Goal: Task Accomplishment & Management: Use online tool/utility

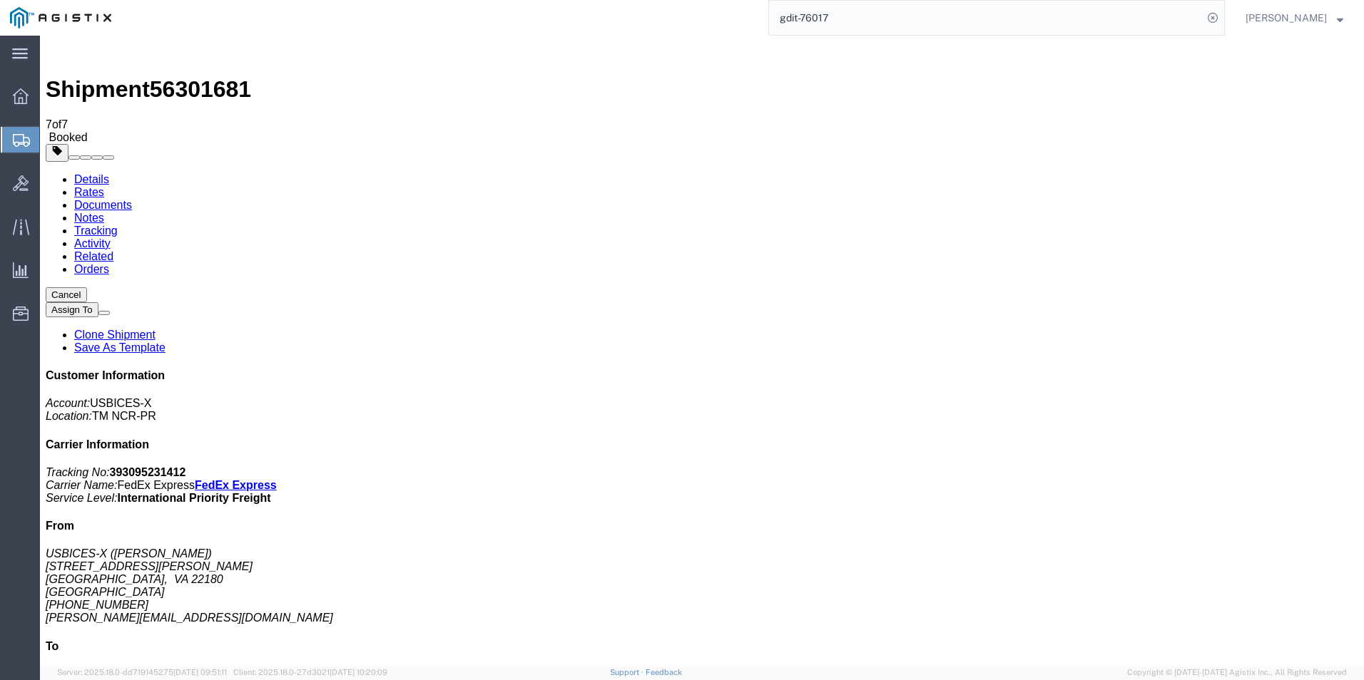
click at [885, 14] on input "gdit-76017" at bounding box center [986, 18] width 434 height 34
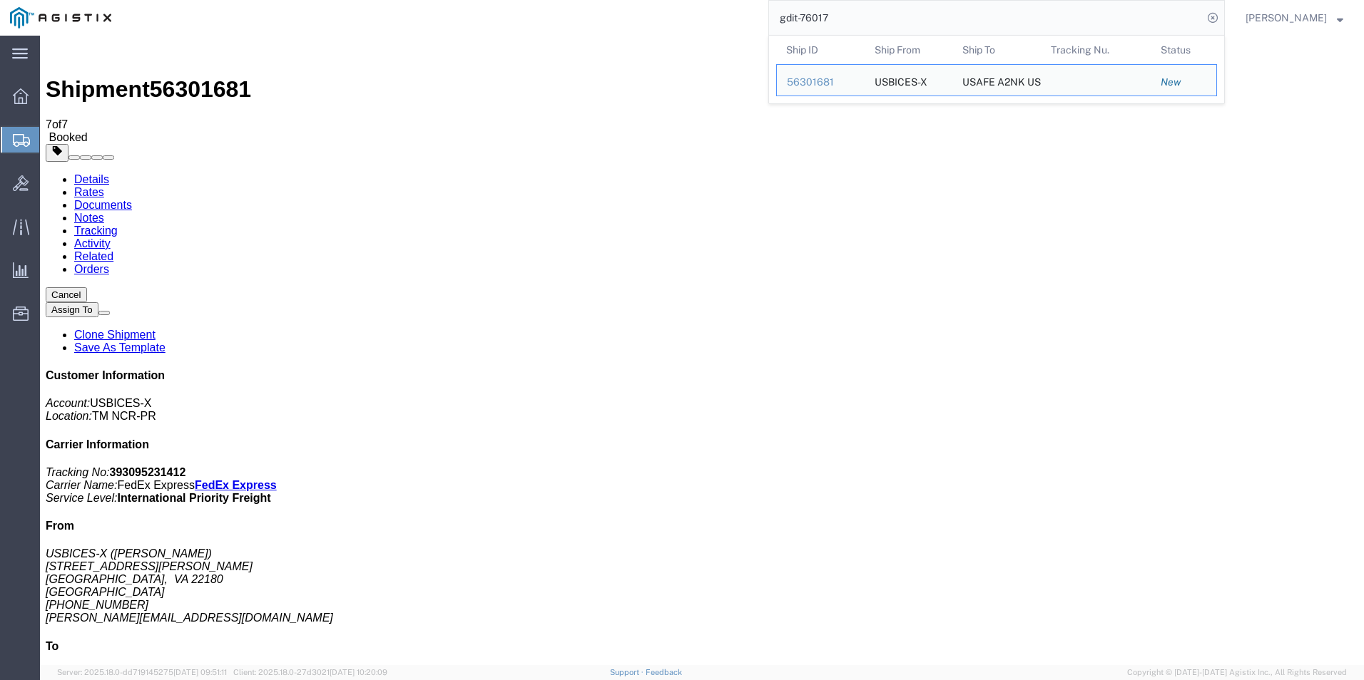
click at [996, 16] on input "gdit-76017" at bounding box center [986, 18] width 434 height 34
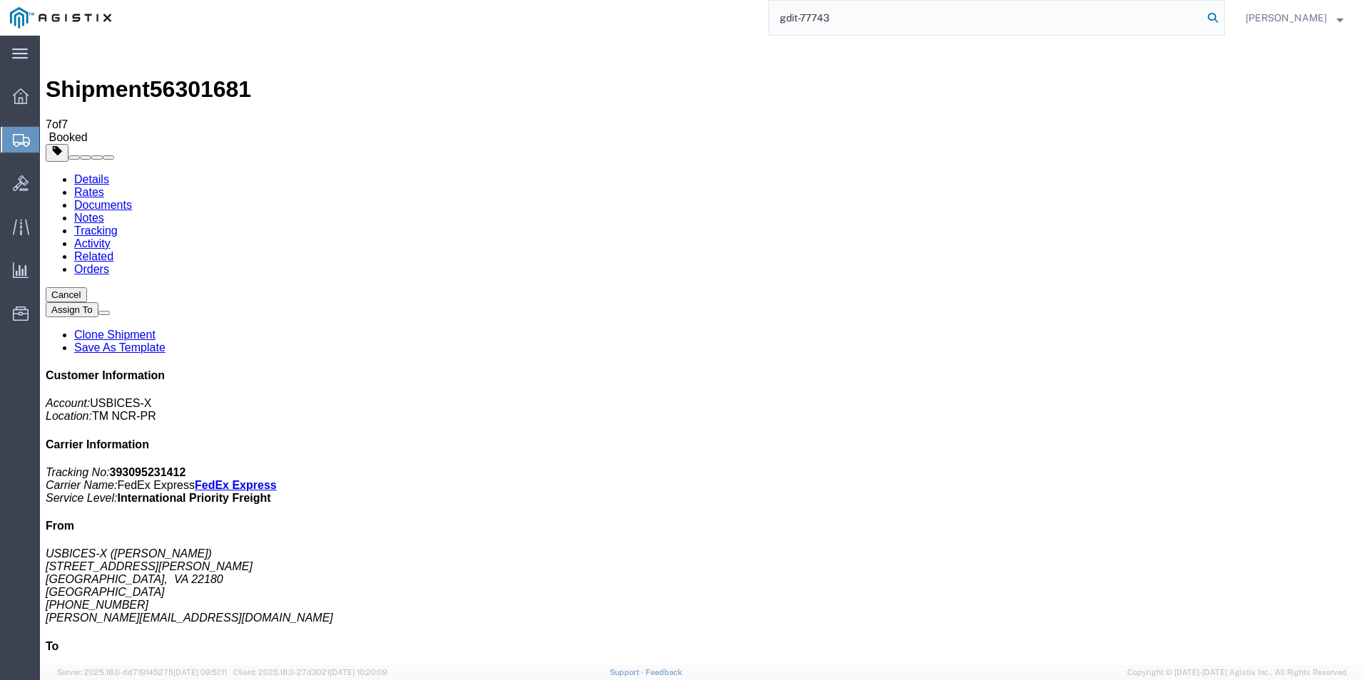
type input "gdit-77743"
click at [1219, 15] on icon at bounding box center [1212, 18] width 20 height 20
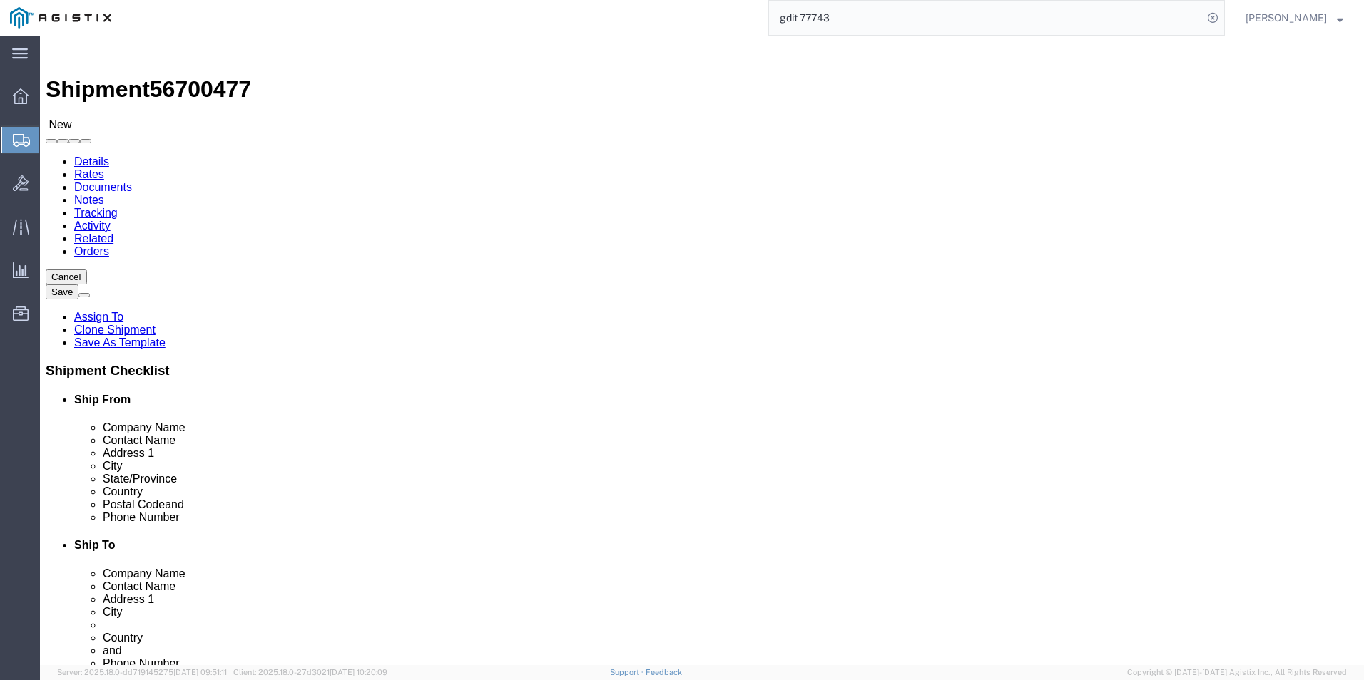
select select "69651"
select select "34240"
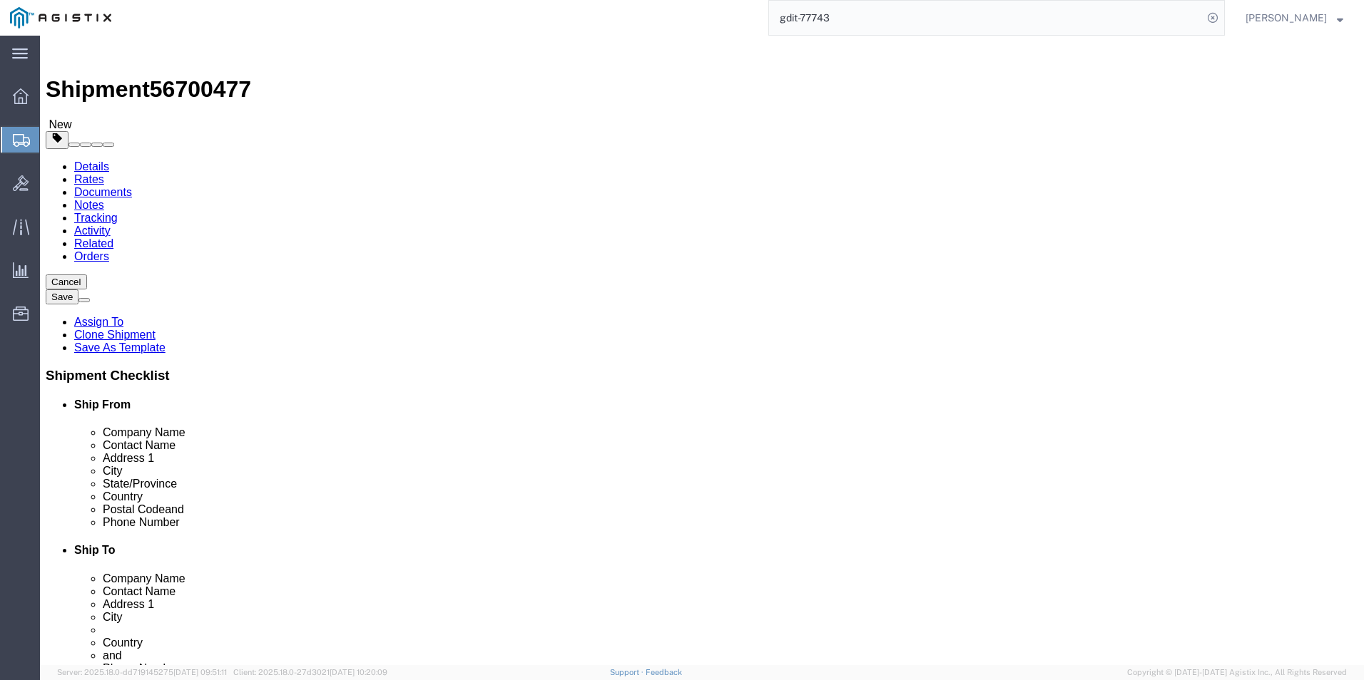
click icon
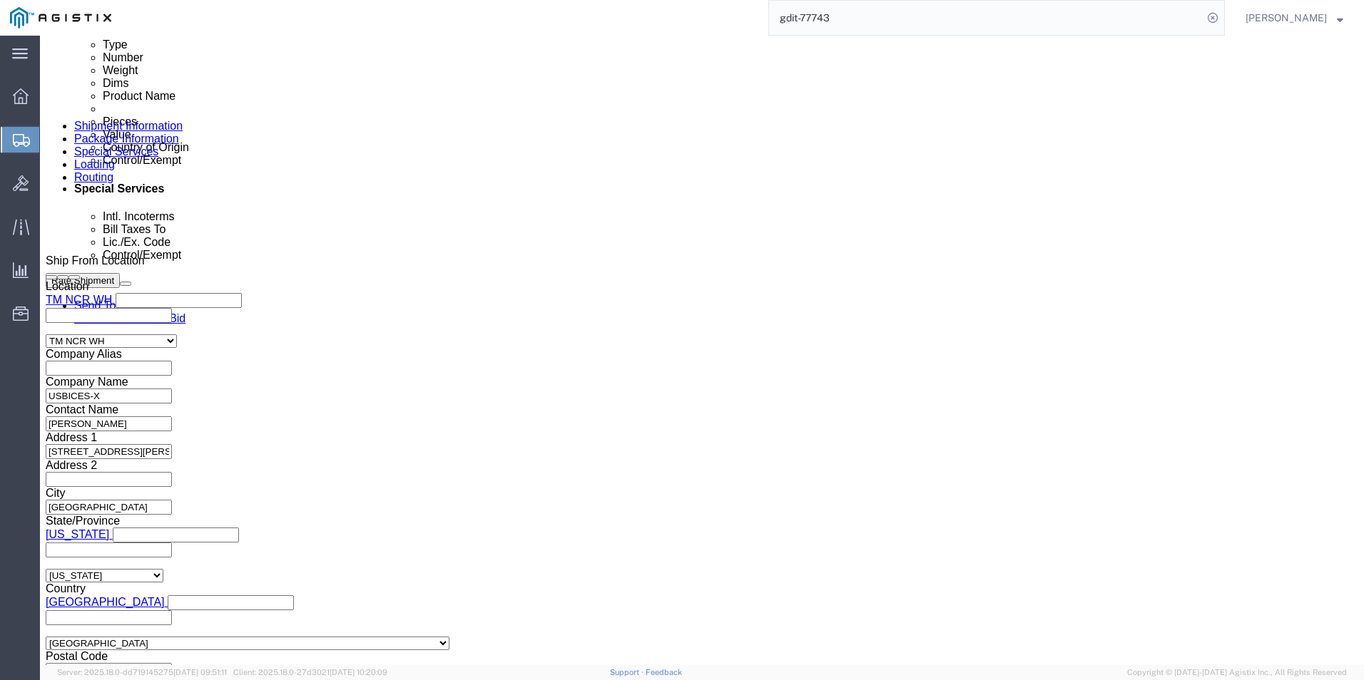
scroll to position [856, 0]
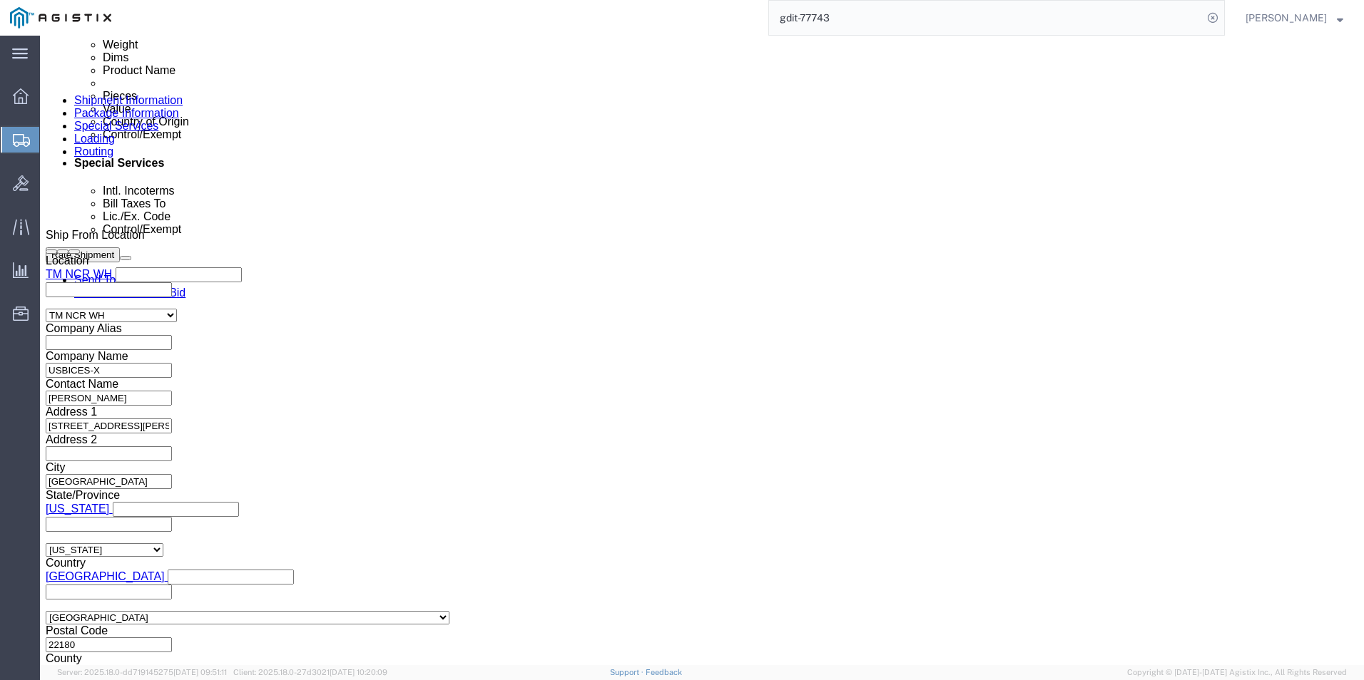
click button "Rate Shipment"
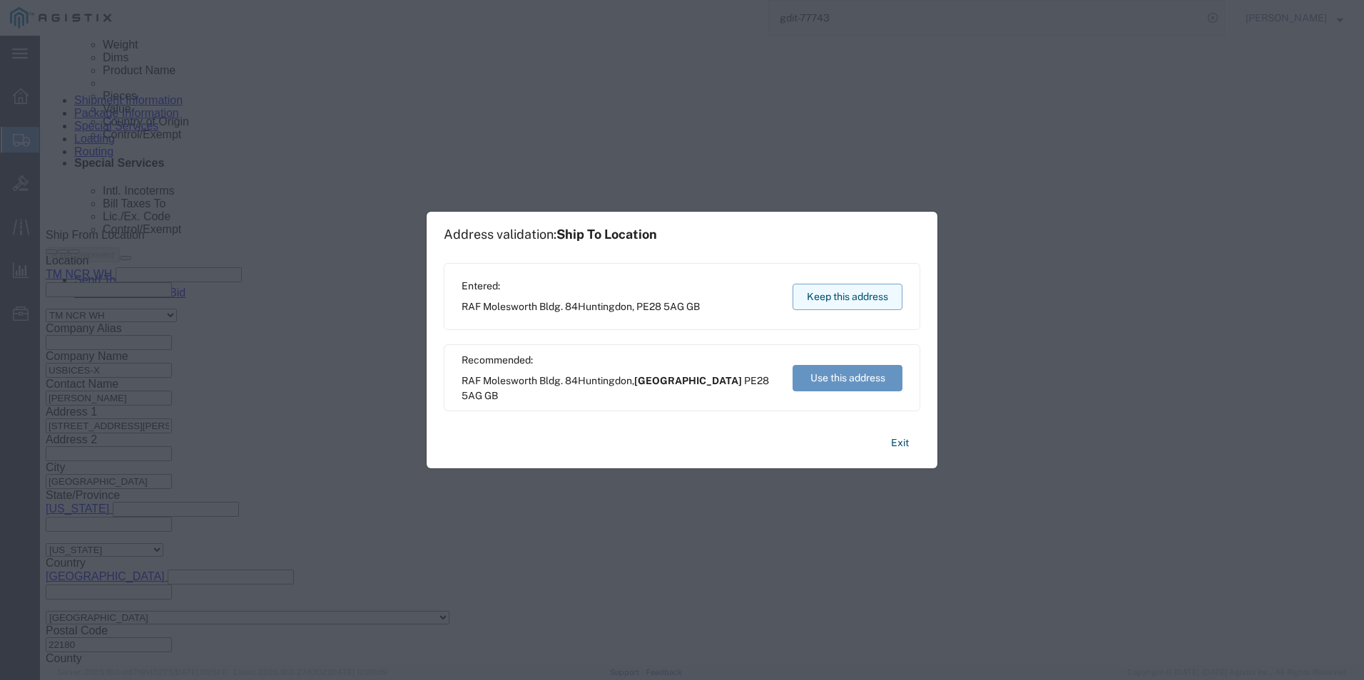
click at [832, 299] on button "Keep this address" at bounding box center [847, 297] width 110 height 26
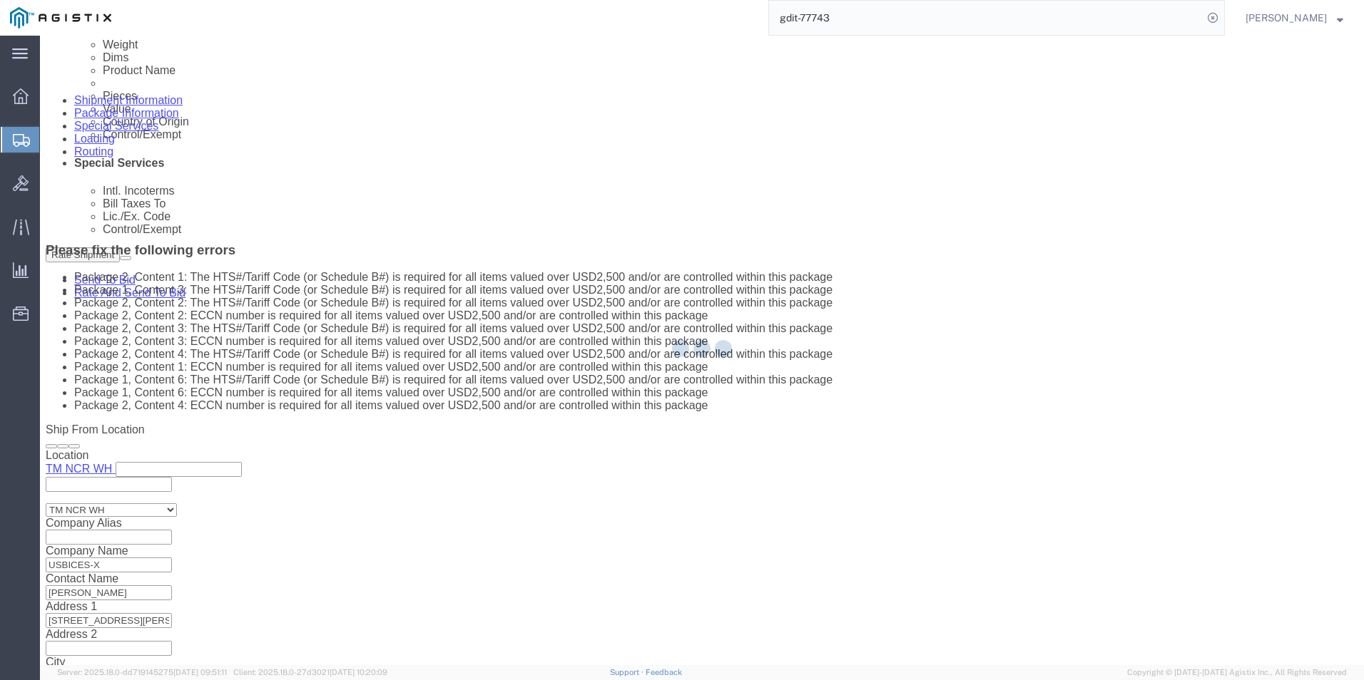
select select "PSNS"
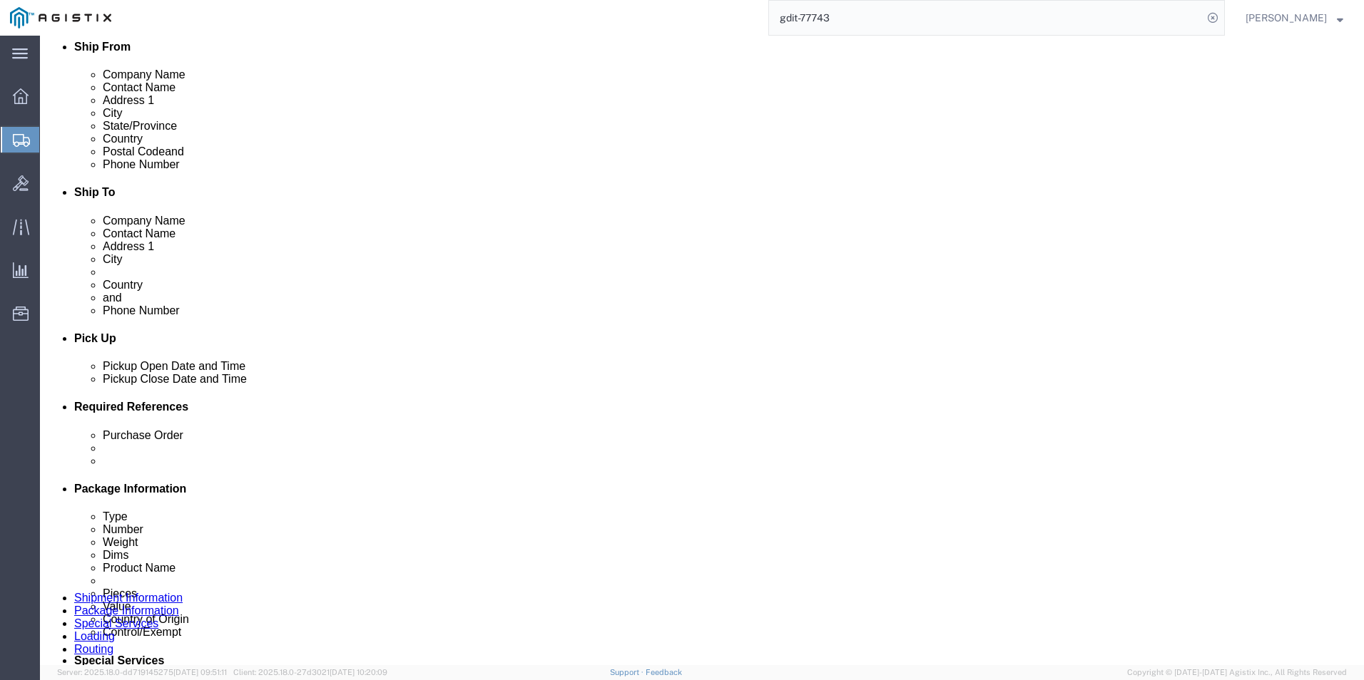
scroll to position [357, 0]
click div "Pieces: 25.00 Each Total value: 170.50 USD"
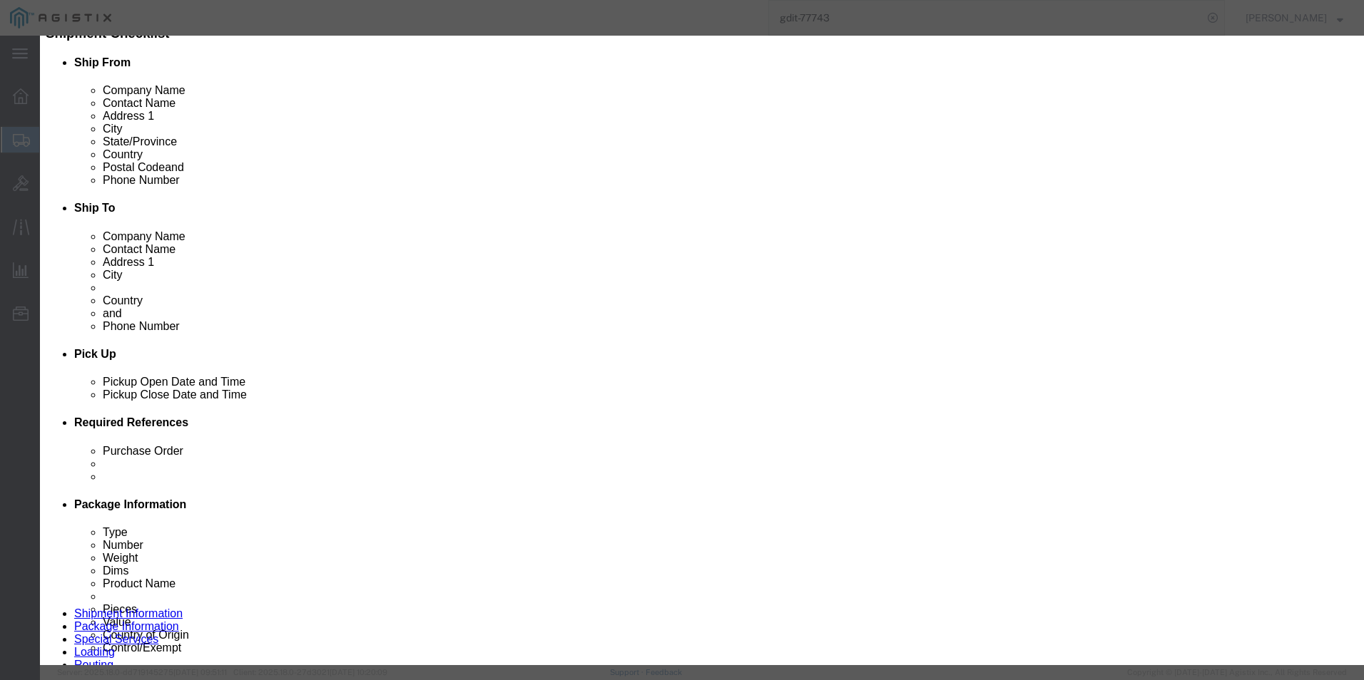
scroll to position [252, 0]
click input "text"
type input "4803.00.4000"
click button "Save & Close"
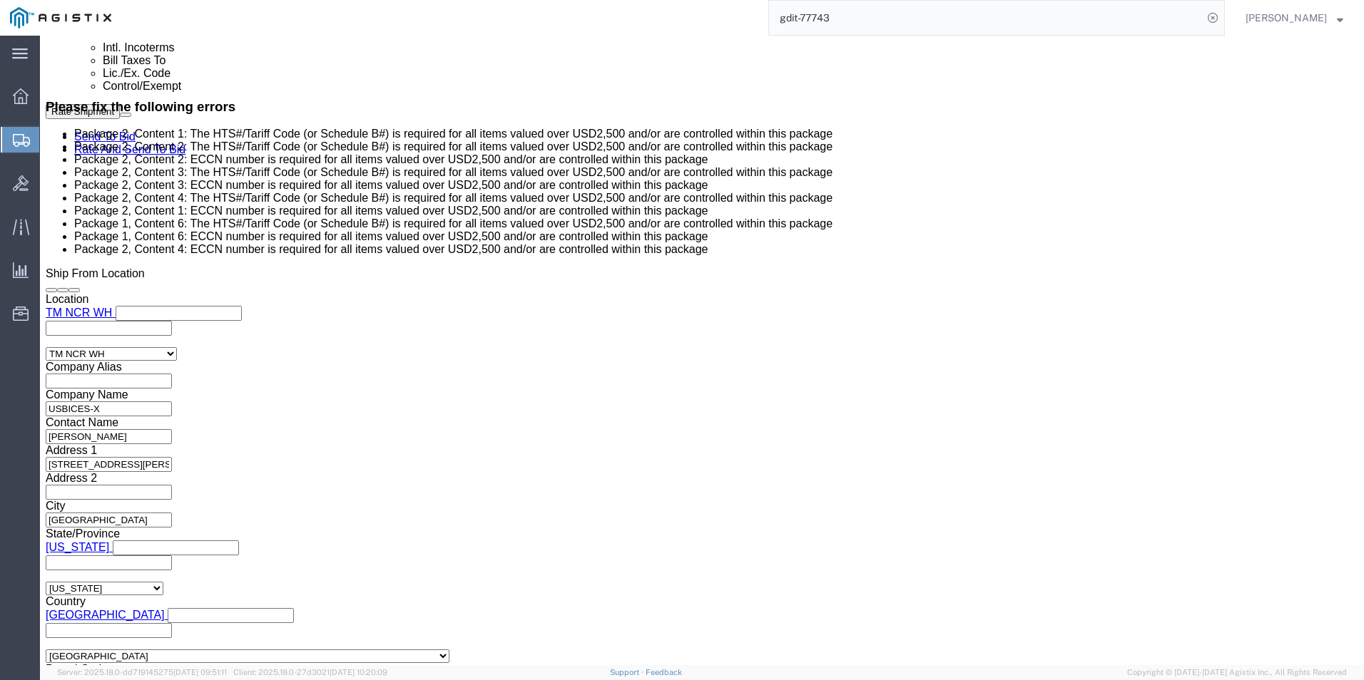
scroll to position [998, 0]
click dd "49.19 USD"
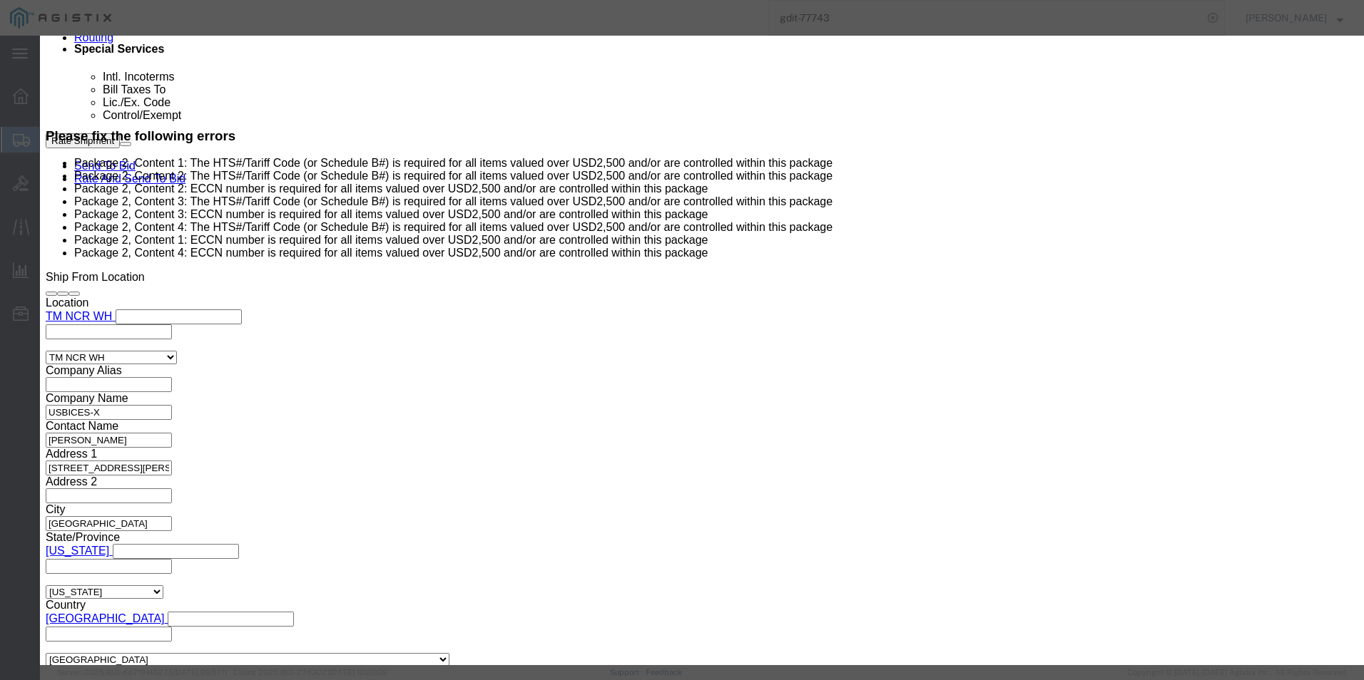
scroll to position [214, 0]
click input "text"
type input "4803.00.4000"
click input "text"
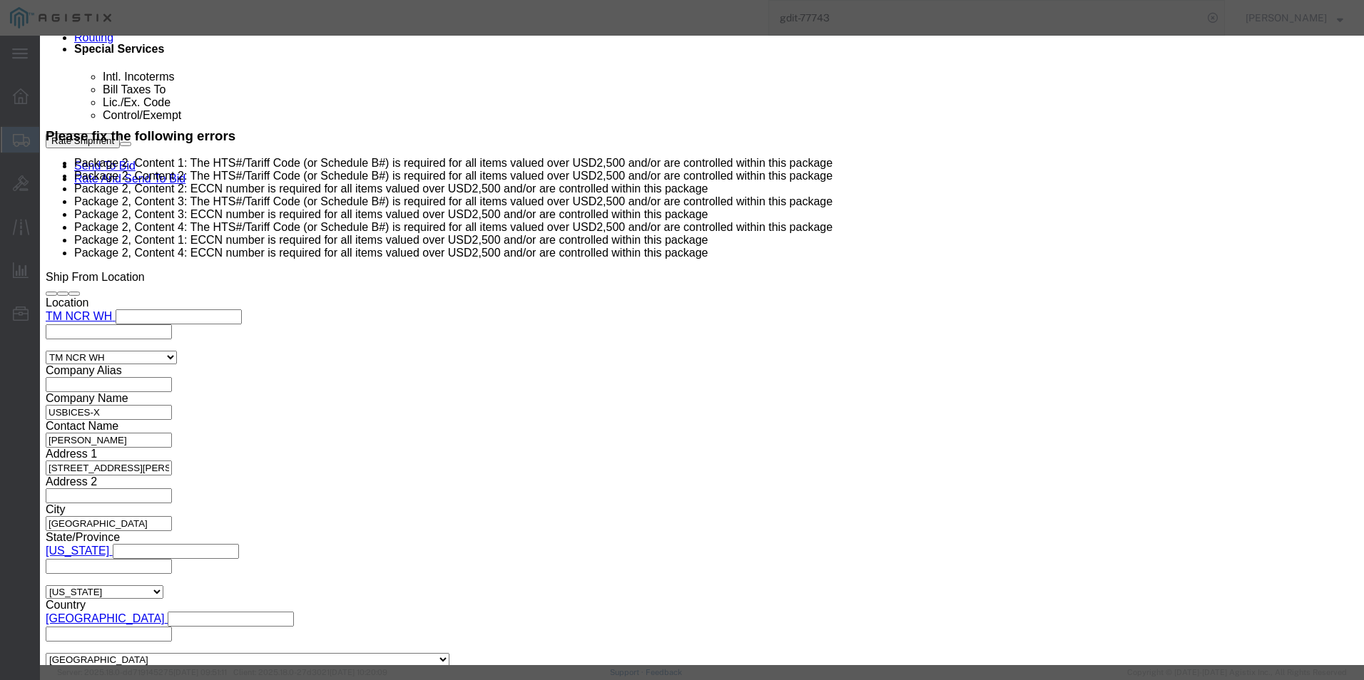
type input "EAR99"
click button "Save & Close"
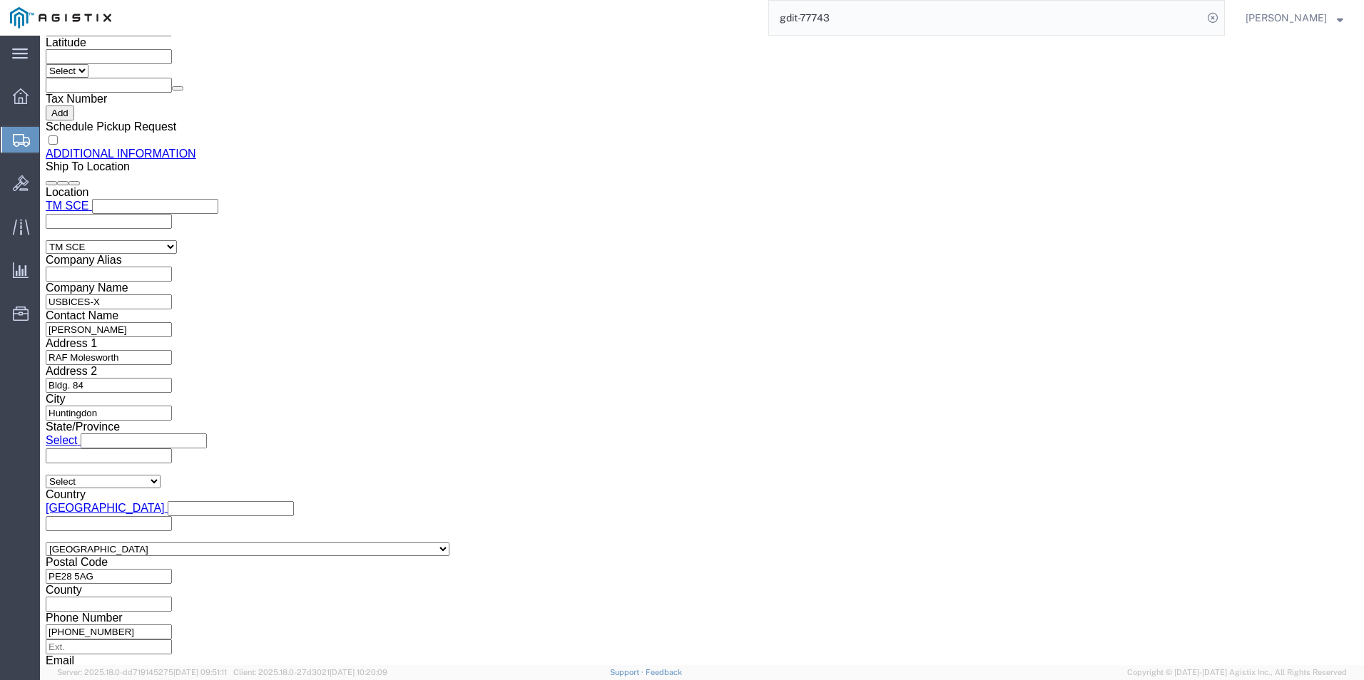
scroll to position [2100, 0]
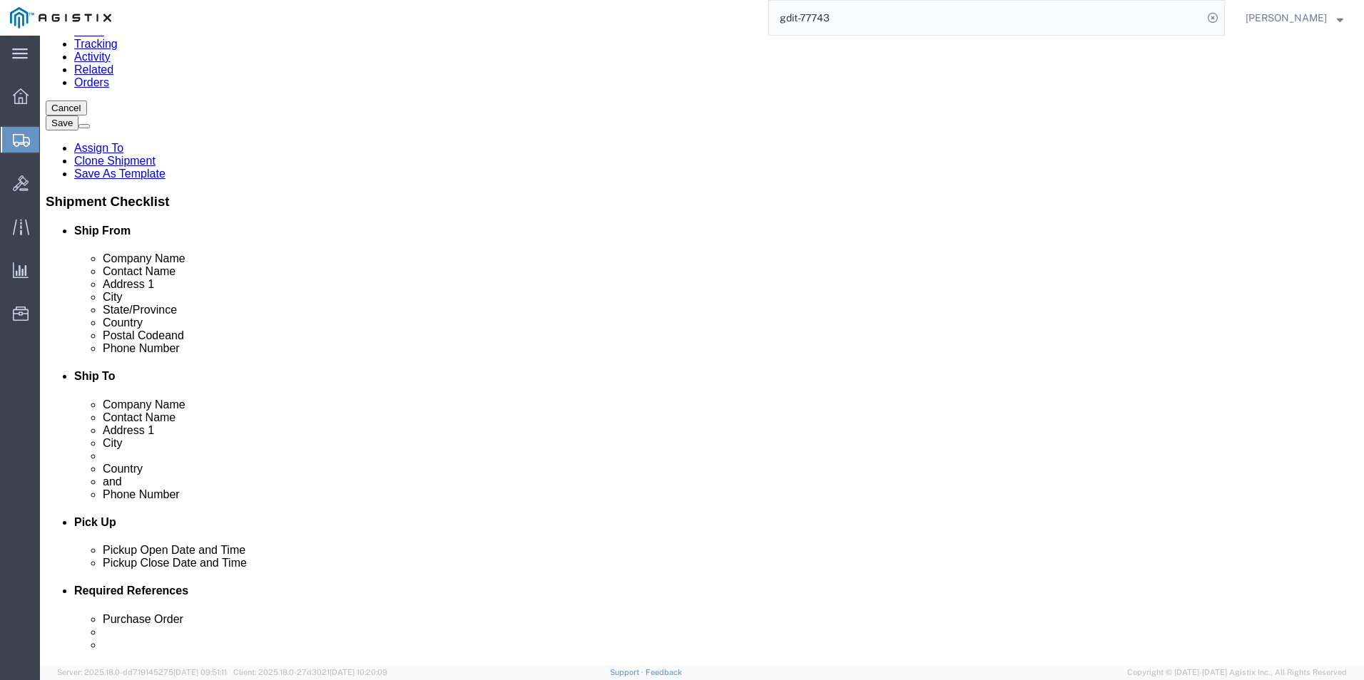
click dd "352.58 USD"
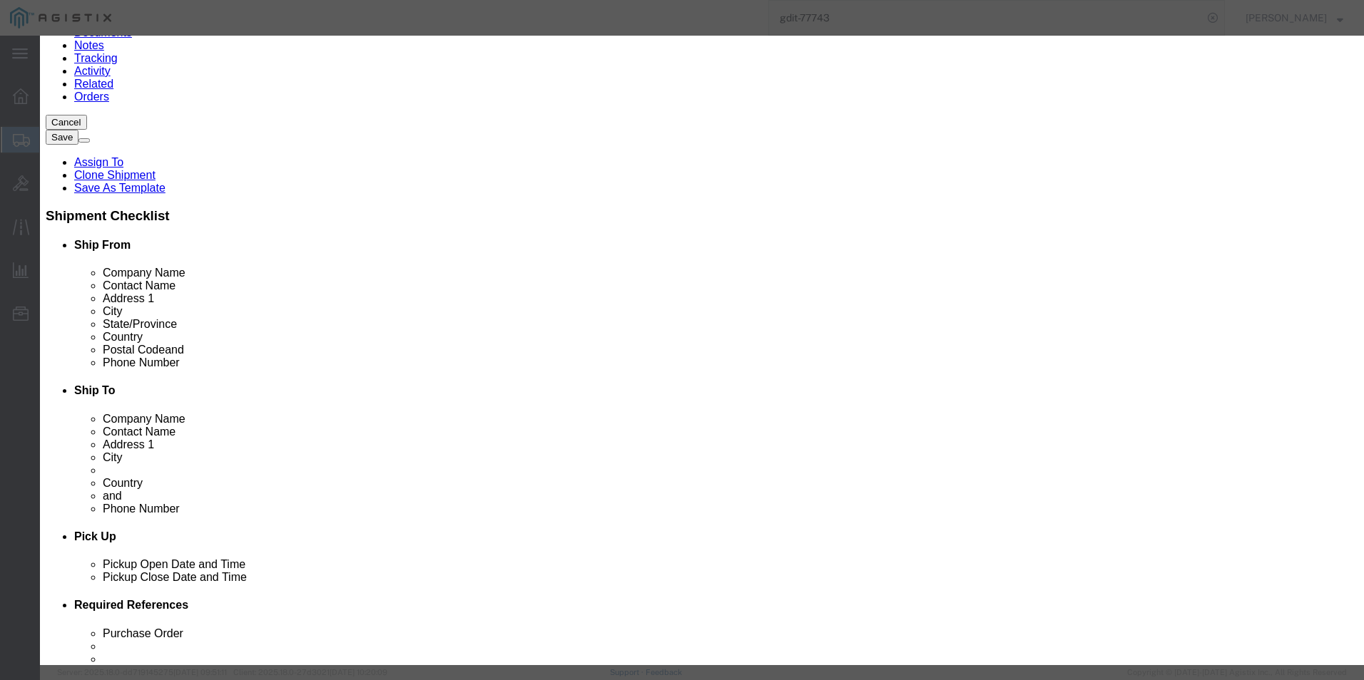
scroll to position [214, 0]
click input "text"
paste input "4803.00.4000"
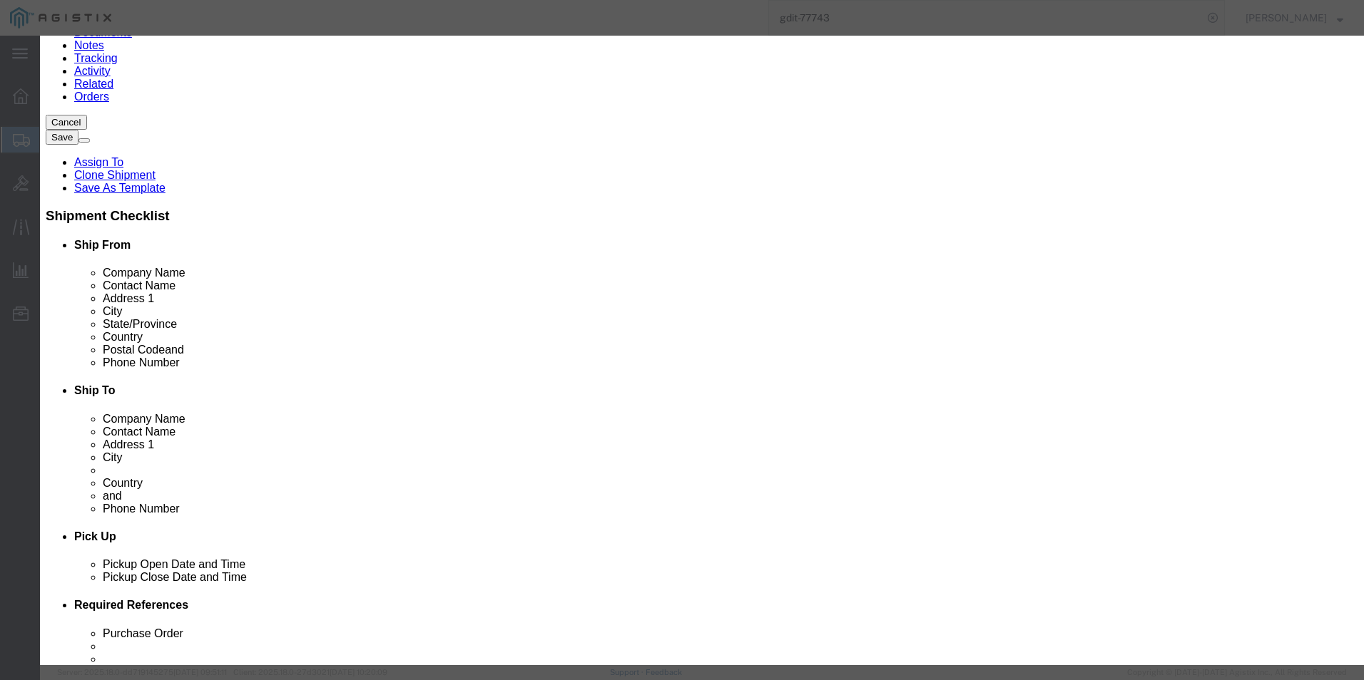
type input "4803.00.4000"
click input "text"
drag, startPoint x: 812, startPoint y: 347, endPoint x: 803, endPoint y: 344, distance: 9.7
click input "text"
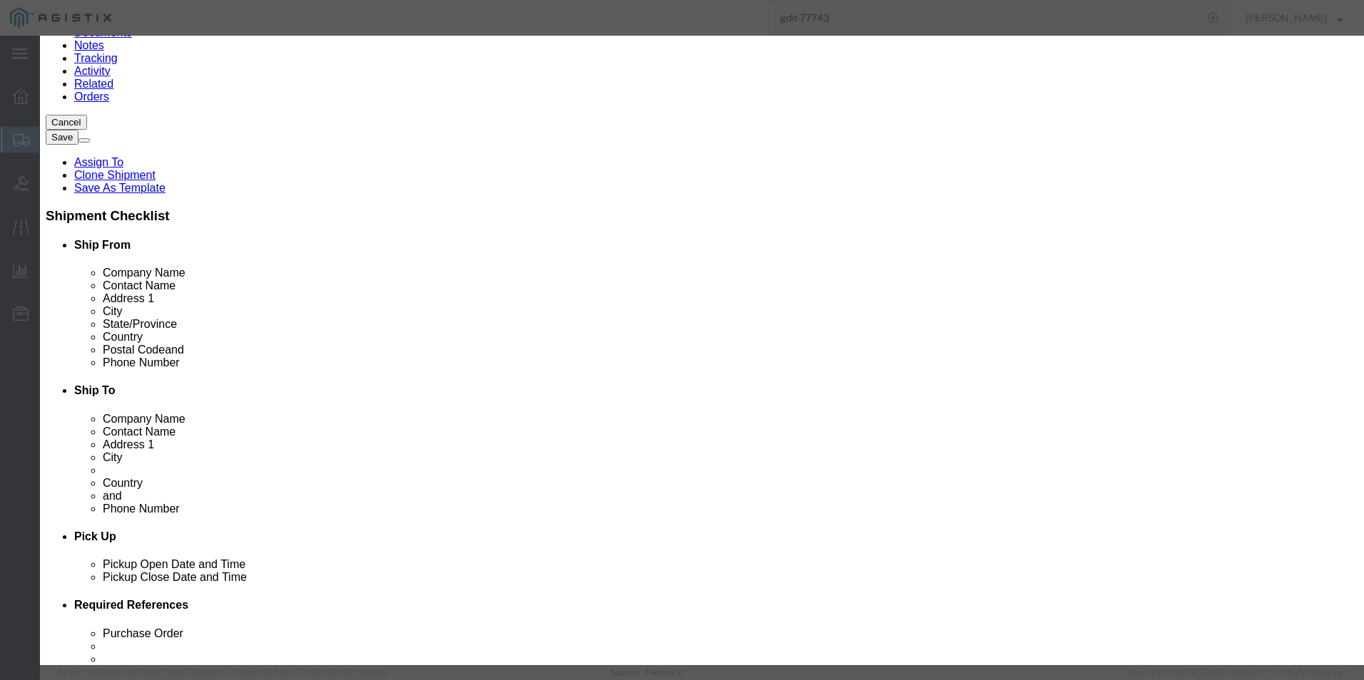
type input "EAR99"
click button "Save & Close"
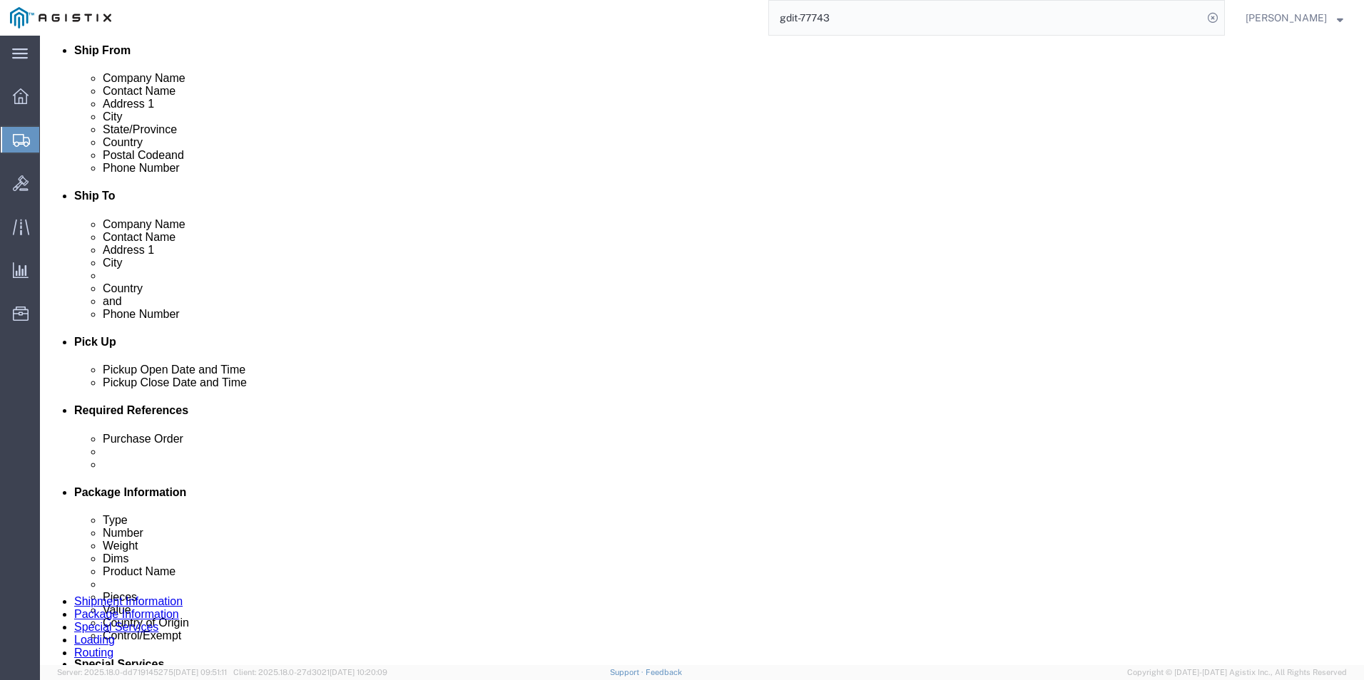
scroll to position [357, 0]
click dd "834.95 USD"
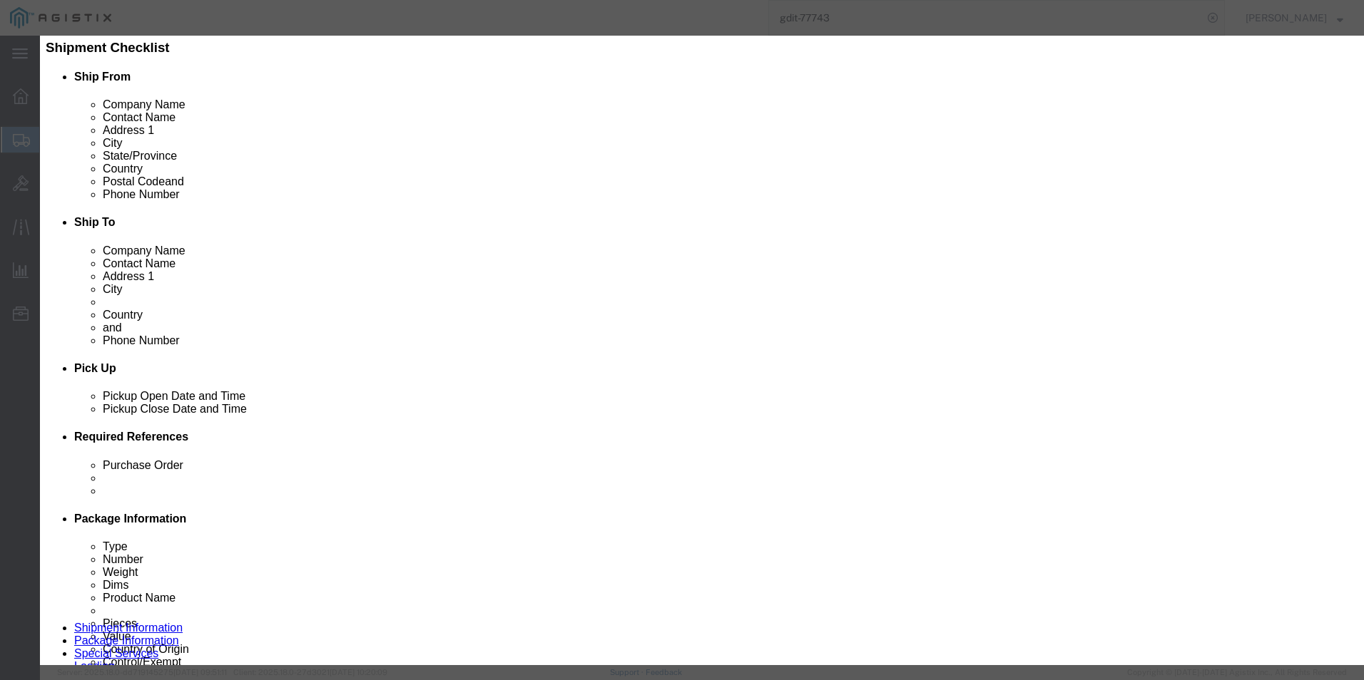
scroll to position [267, 0]
click input "text"
paste input "4803.00.4000"
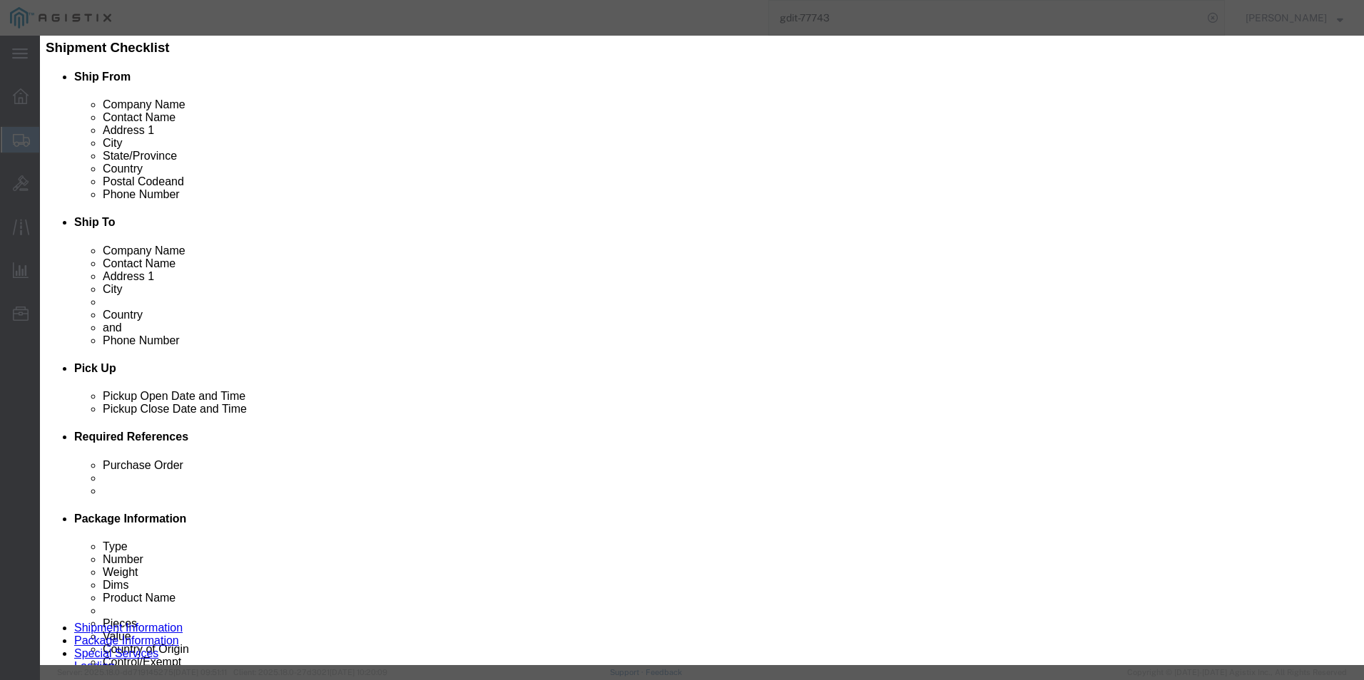
type input "4803.00.4000"
click input "text"
type input "EAR99"
click button "Save & Close"
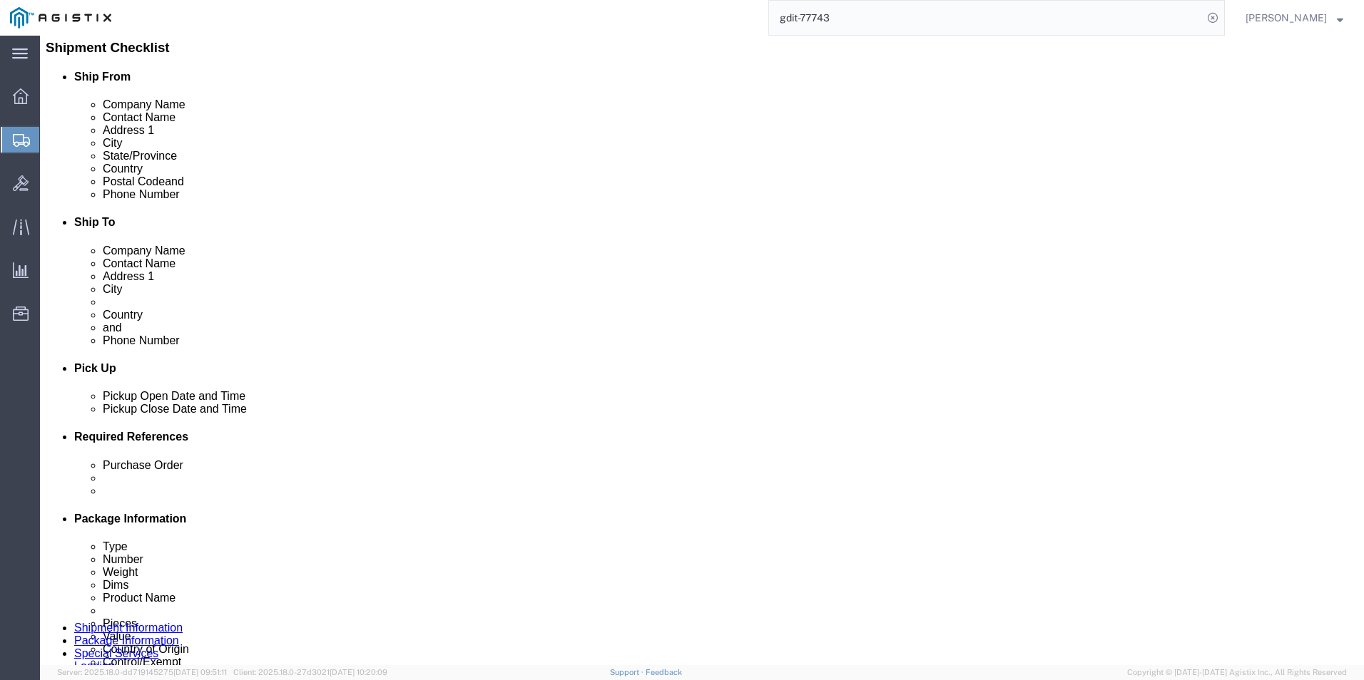
click dd "34.81 USD"
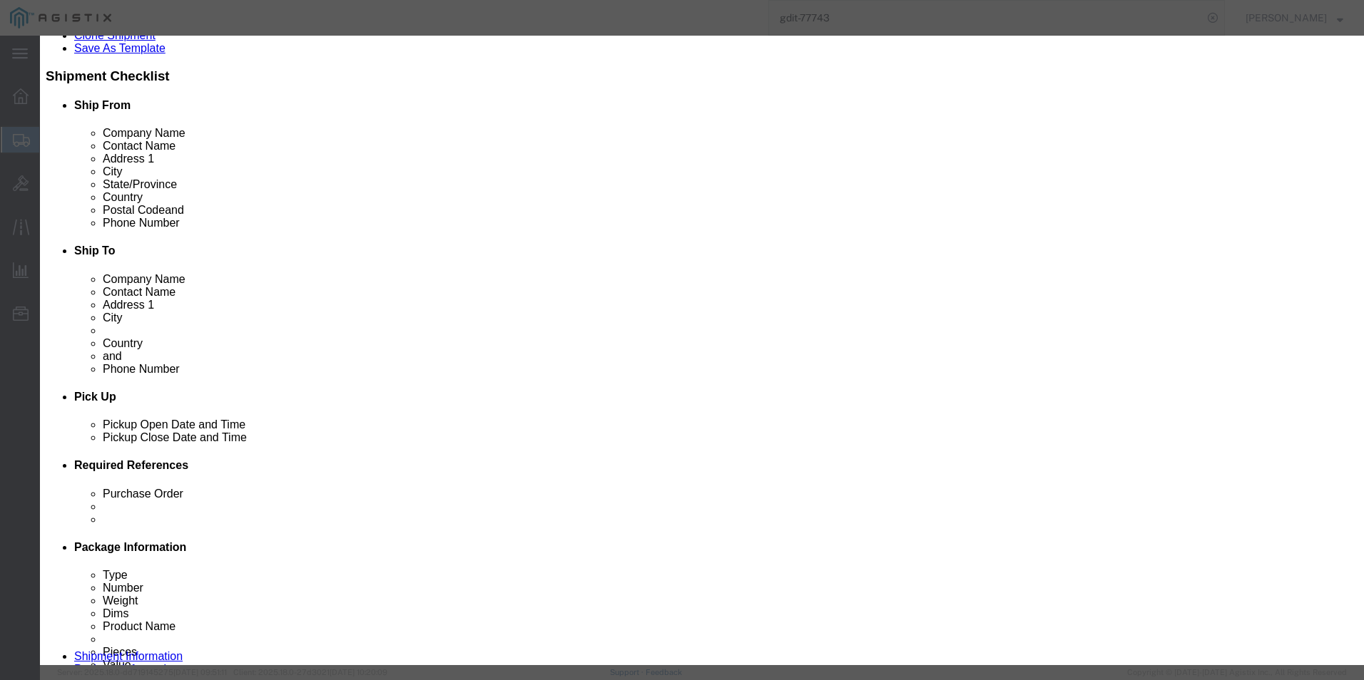
click input "text"
type input "9608100000"
select select "GR"
type input "9608100000"
click input "text"
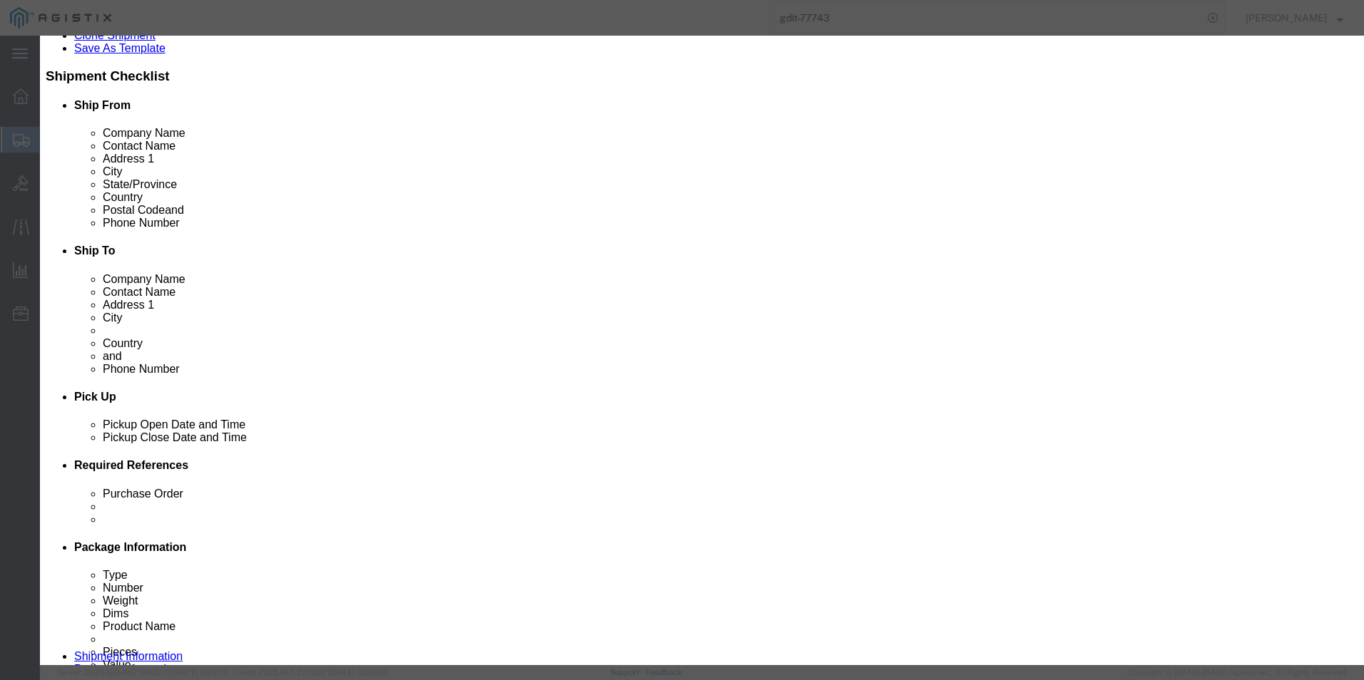
type input "EAR99"
click button "Save & Close"
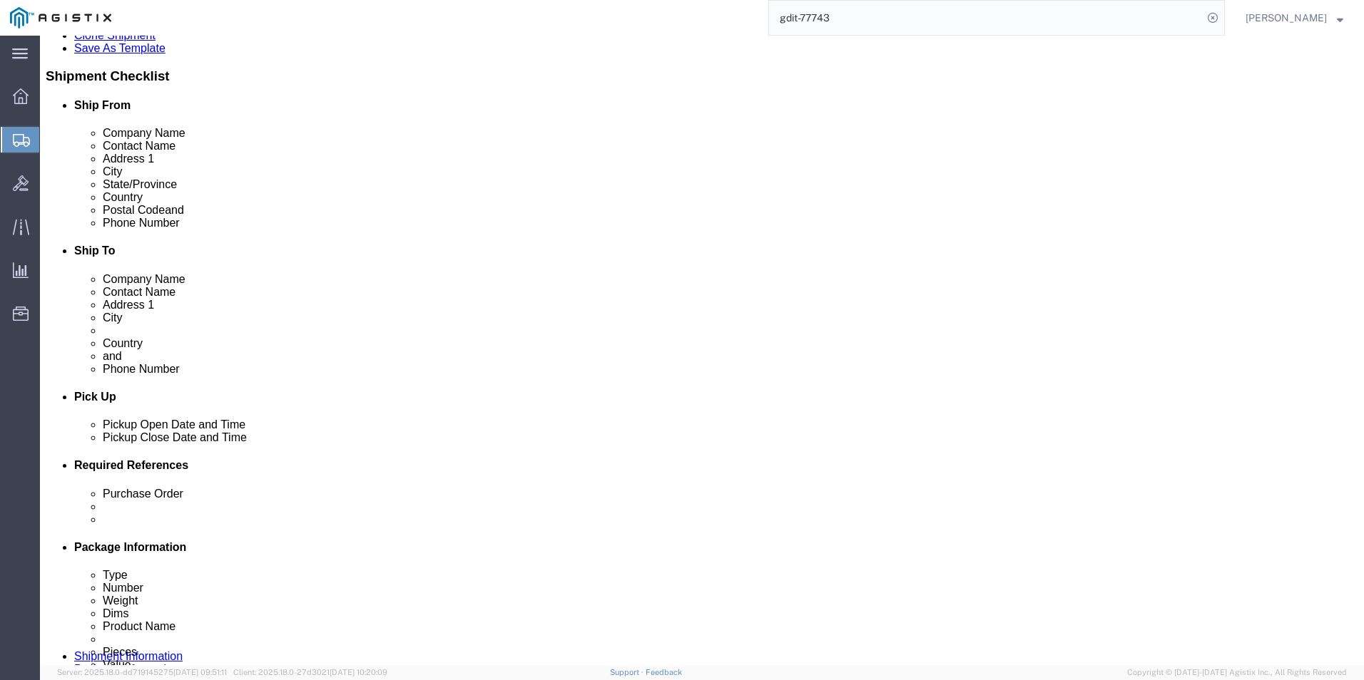
scroll to position [371, 0]
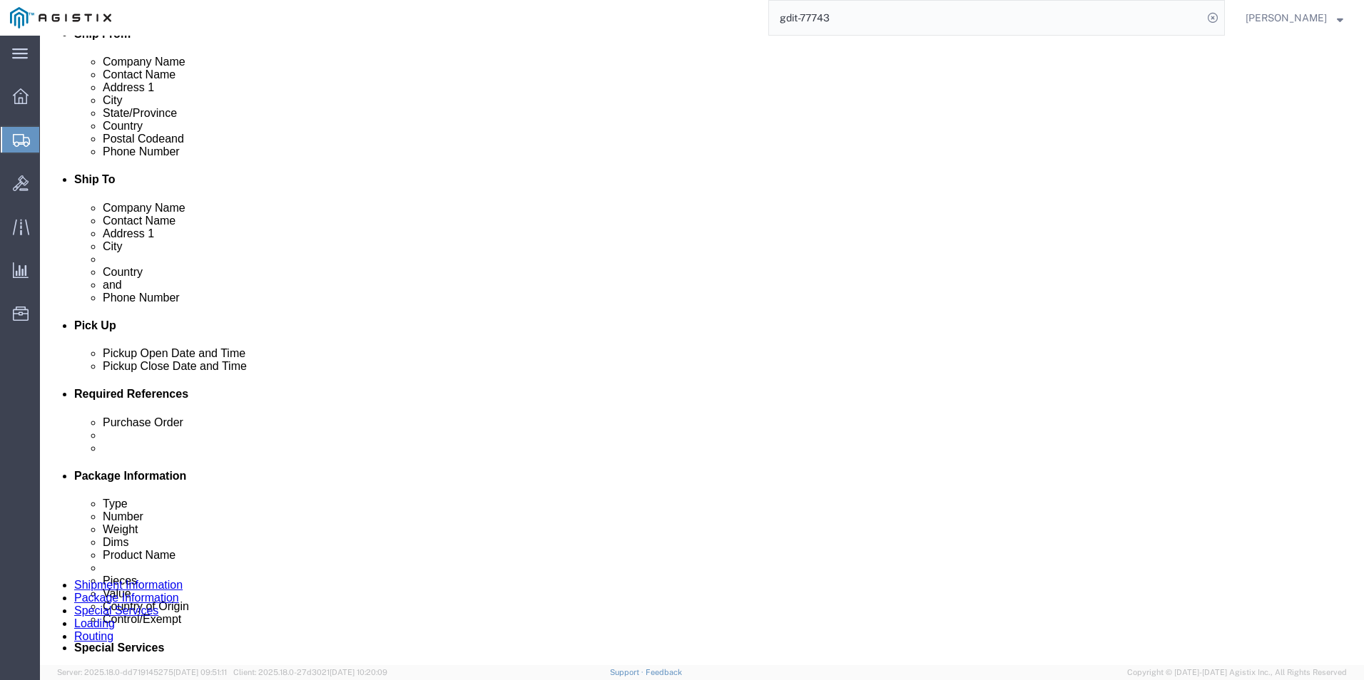
click dd "70.25 USD"
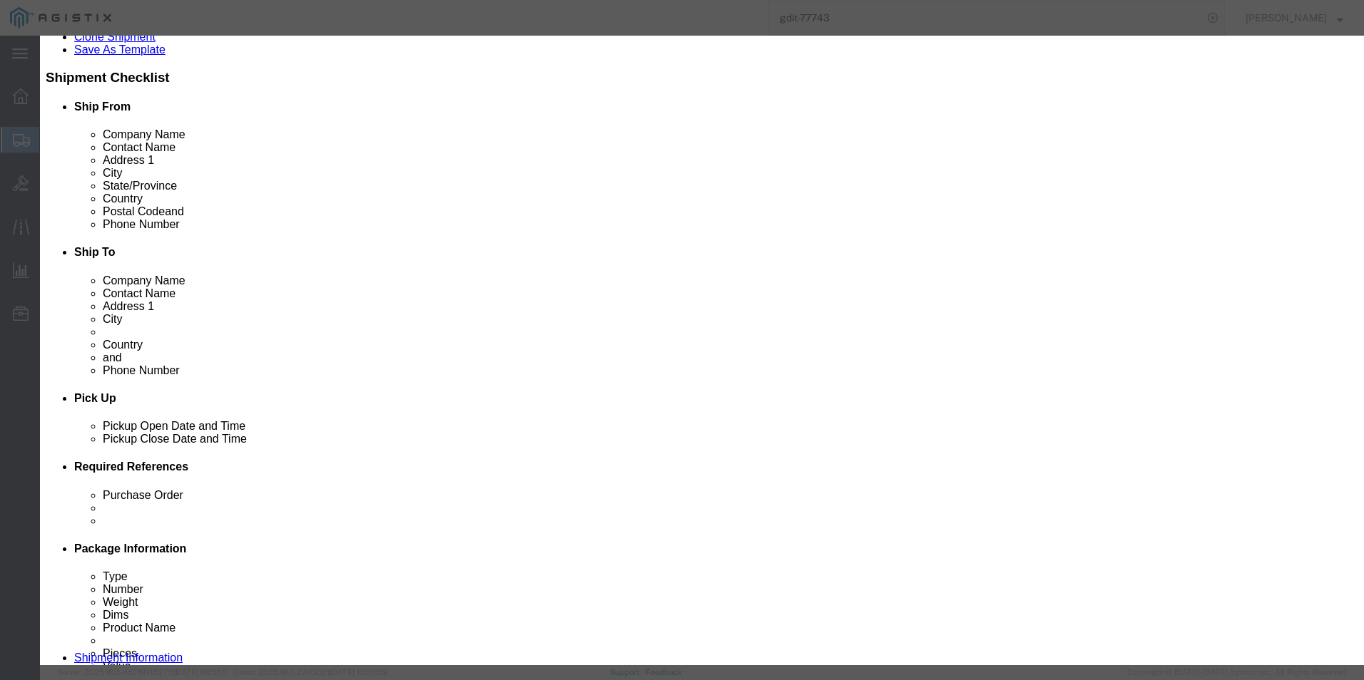
scroll to position [267, 0]
click input "text"
type input "9608"
select select "GR"
type input "9608100000"
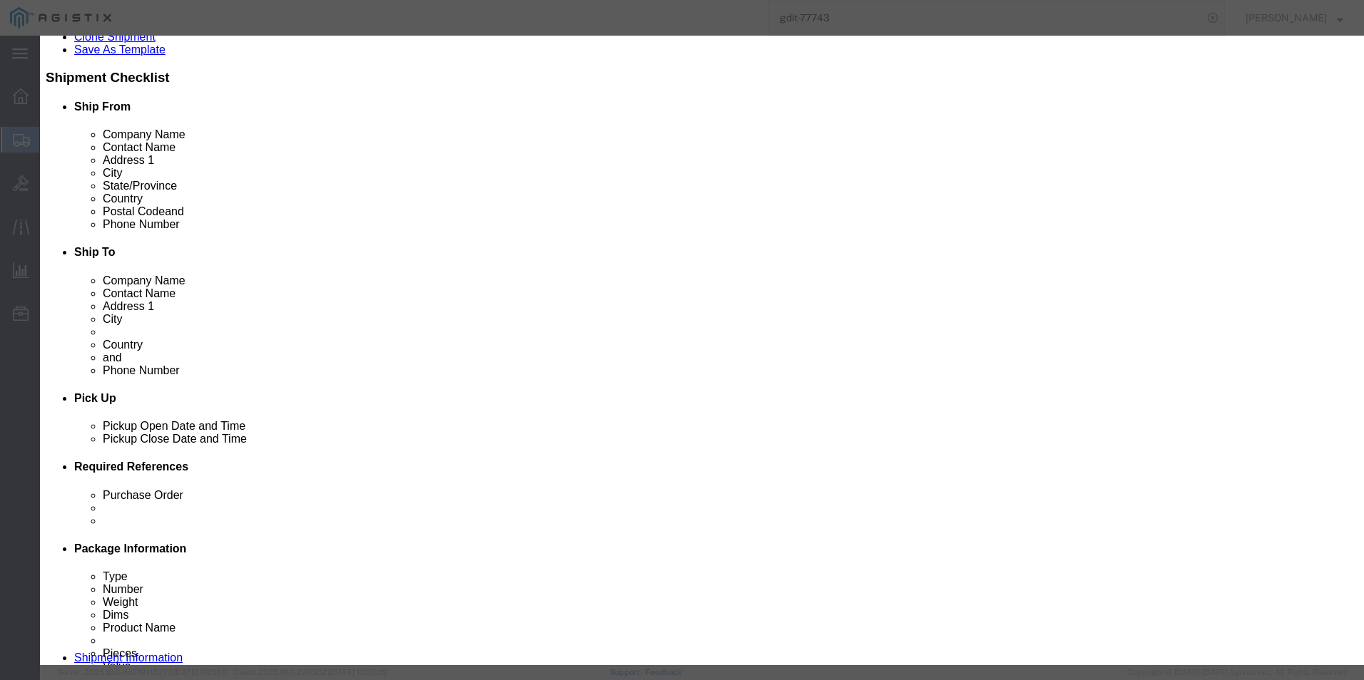
click input "text"
type input "EAR99"
click button "Save & Close"
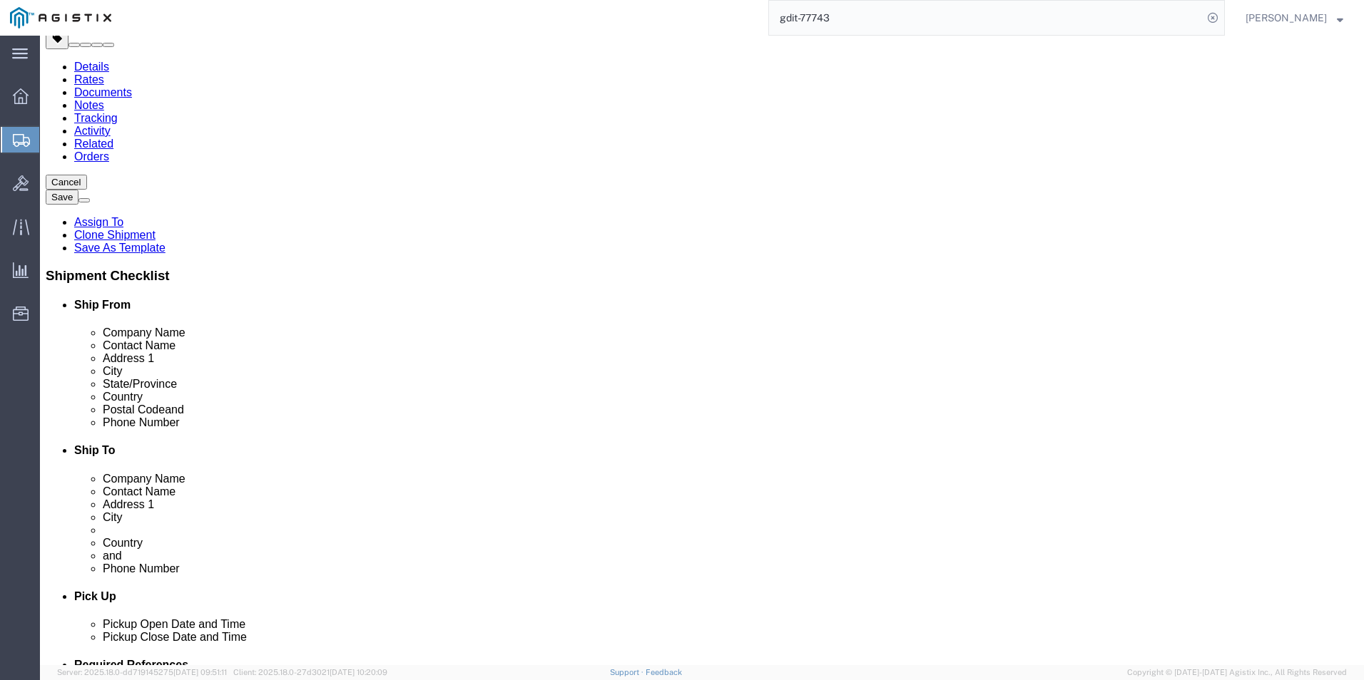
scroll to position [0, 0]
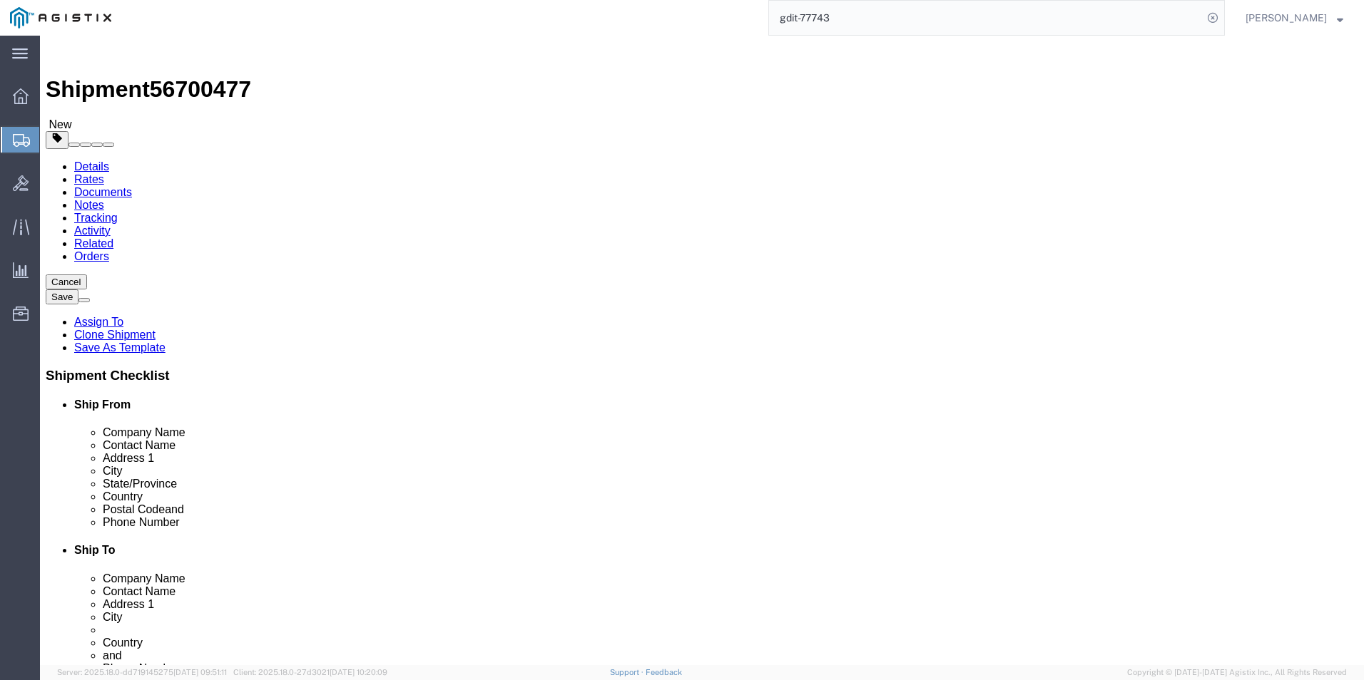
click button "Rate Shipment"
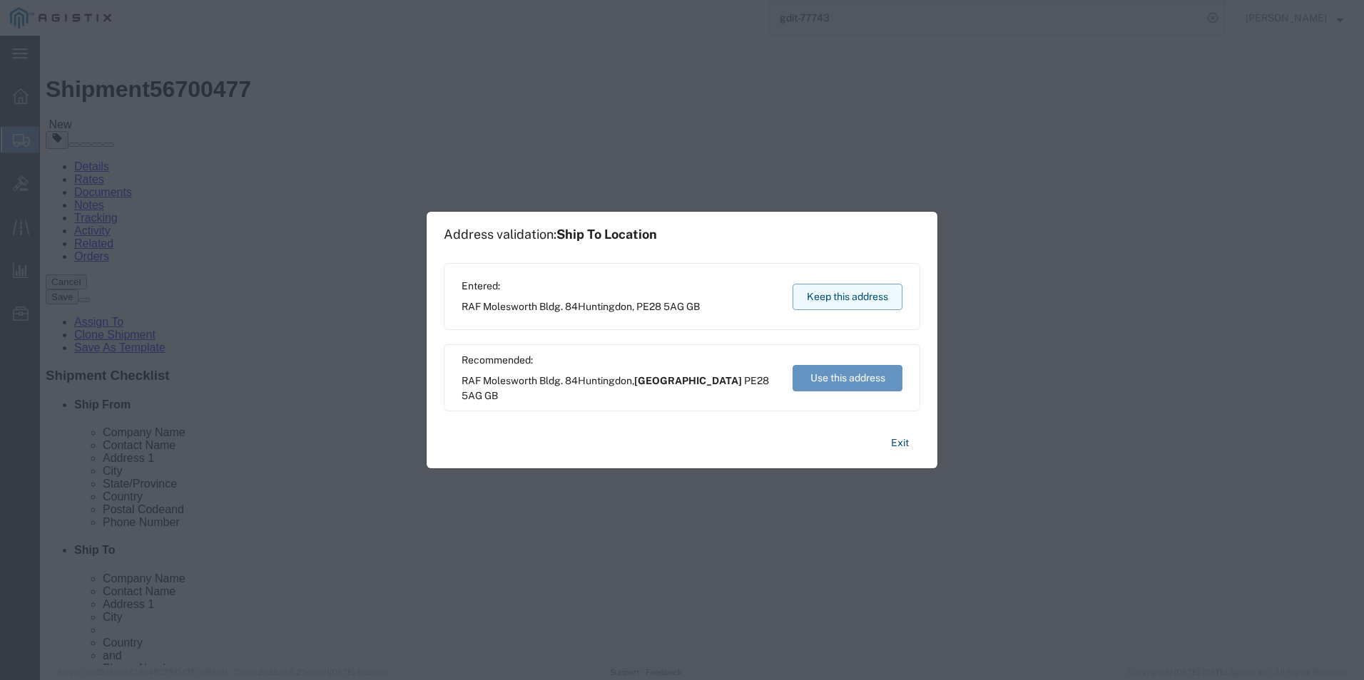
click at [850, 292] on button "Keep this address" at bounding box center [847, 297] width 110 height 26
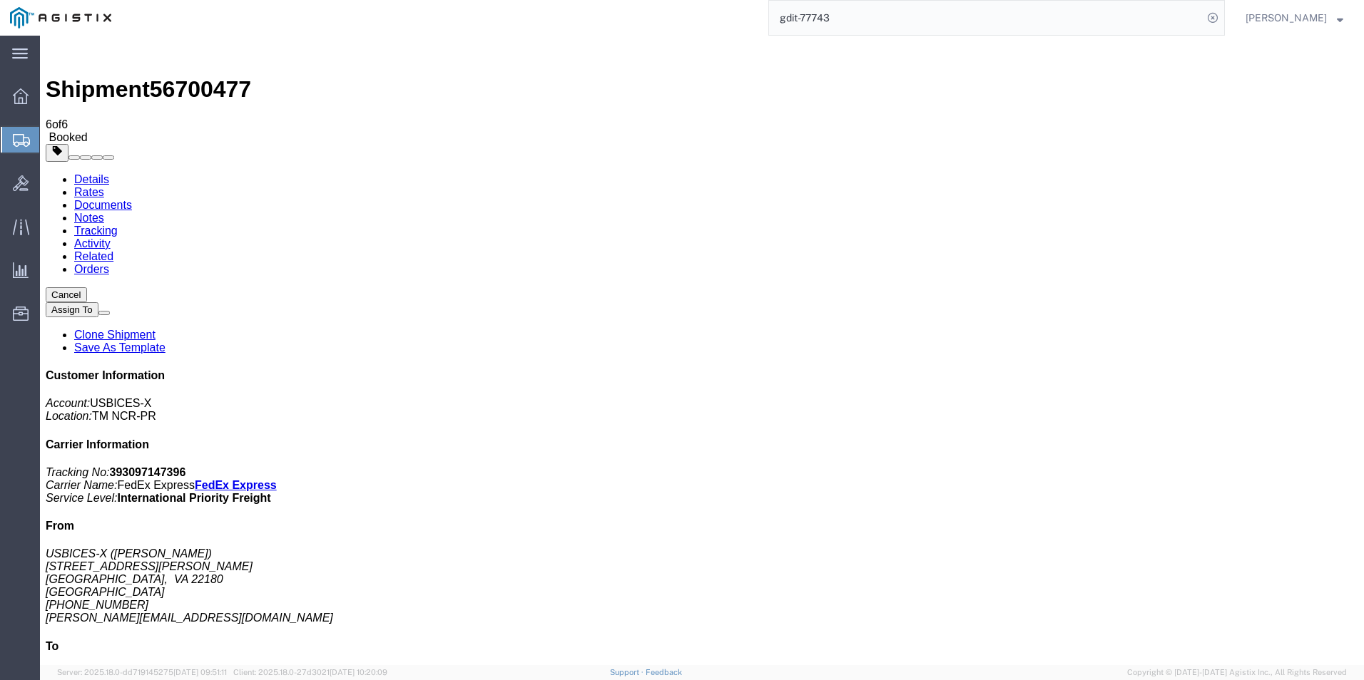
checkbox input "true"
